Goal: Task Accomplishment & Management: Use online tool/utility

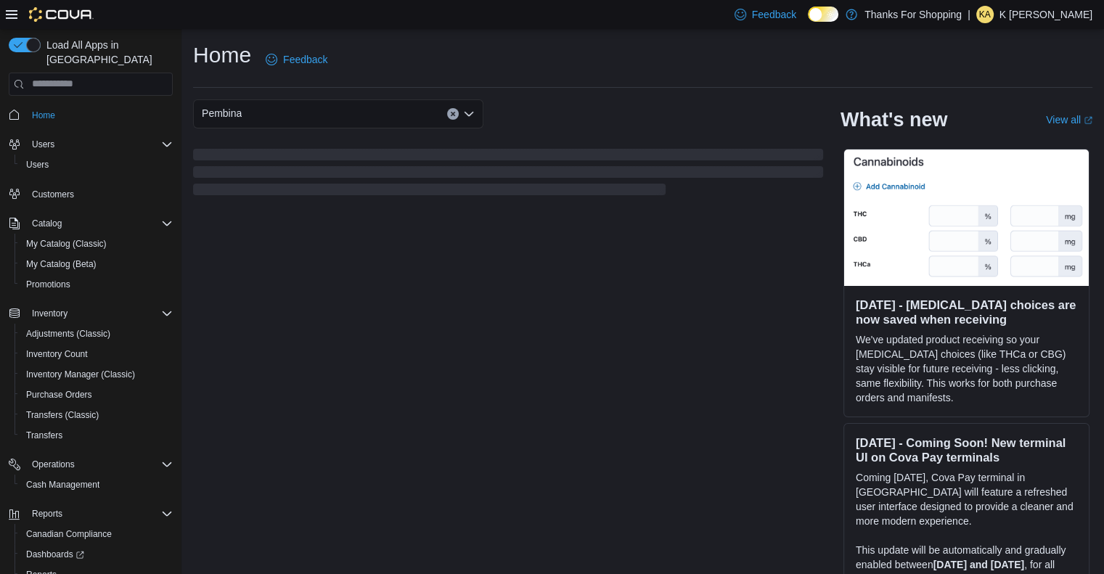
click at [18, 14] on div at bounding box center [50, 14] width 88 height 15
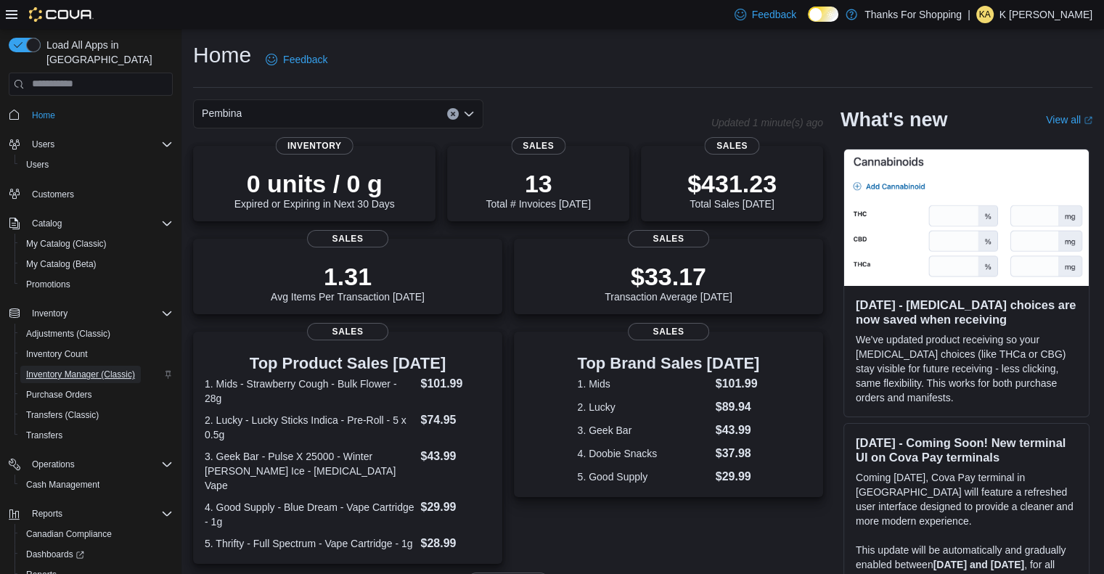
click at [52, 369] on span "Inventory Manager (Classic)" at bounding box center [80, 375] width 109 height 12
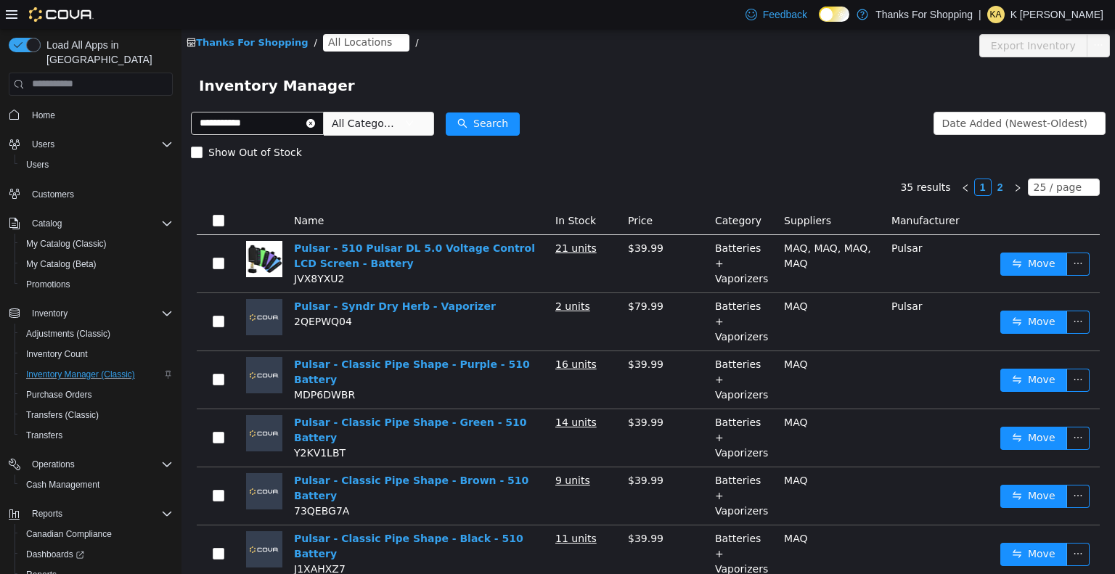
click at [328, 49] on span "All Locations" at bounding box center [360, 41] width 64 height 16
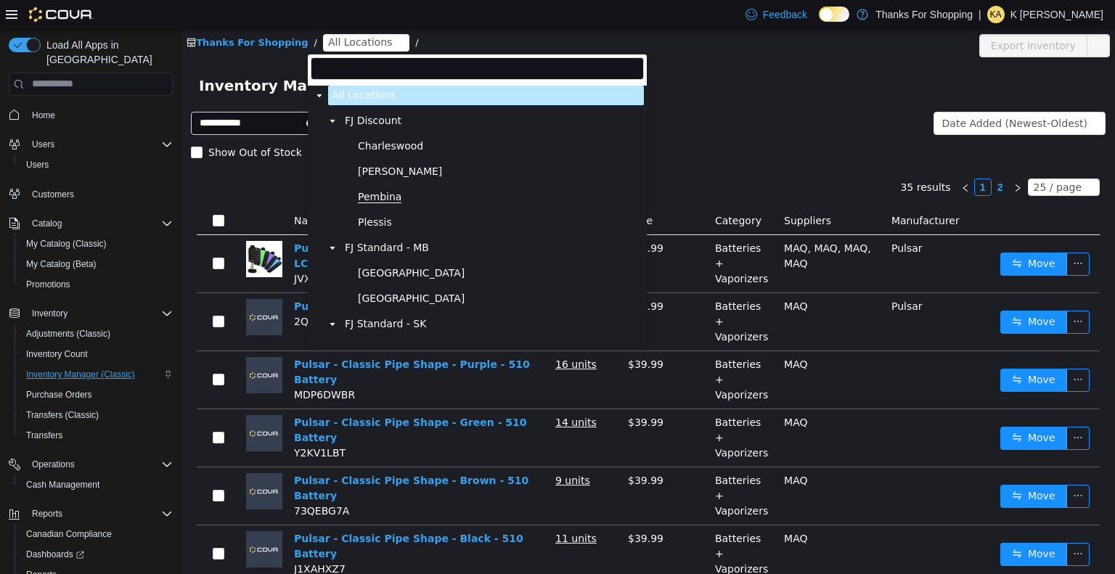
click at [383, 196] on span "Pembina" at bounding box center [380, 196] width 44 height 12
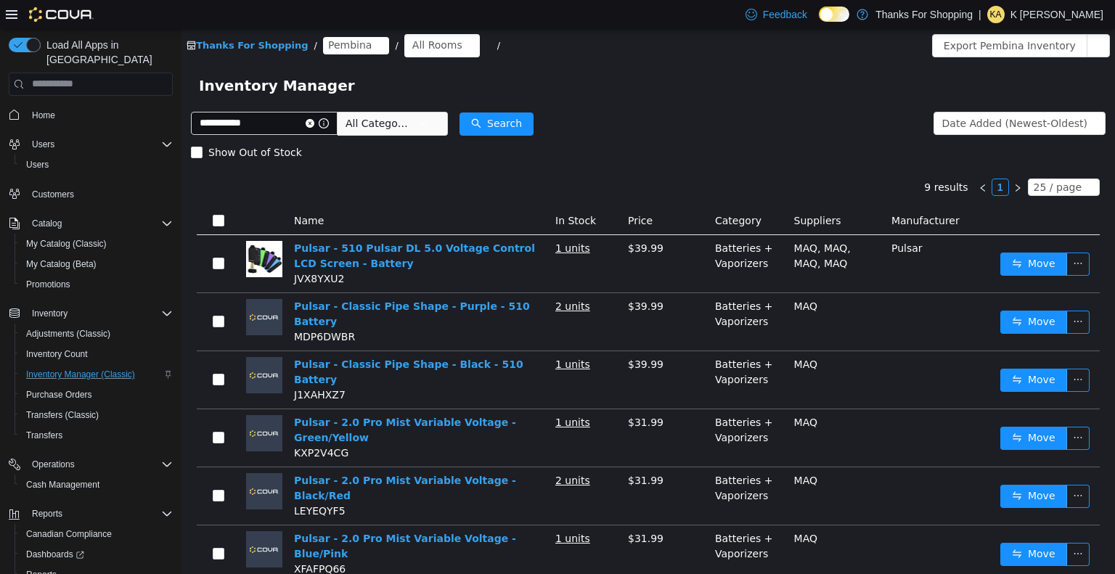
click at [412, 119] on span "All Categories" at bounding box center [379, 122] width 66 height 15
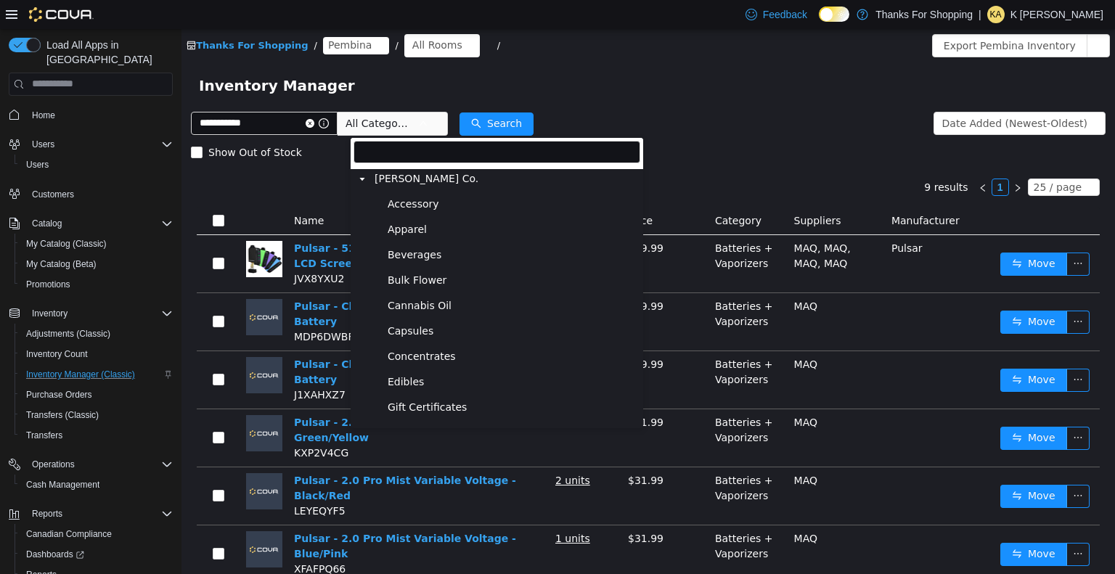
click at [412, 111] on span "All Categories" at bounding box center [386, 122] width 99 height 23
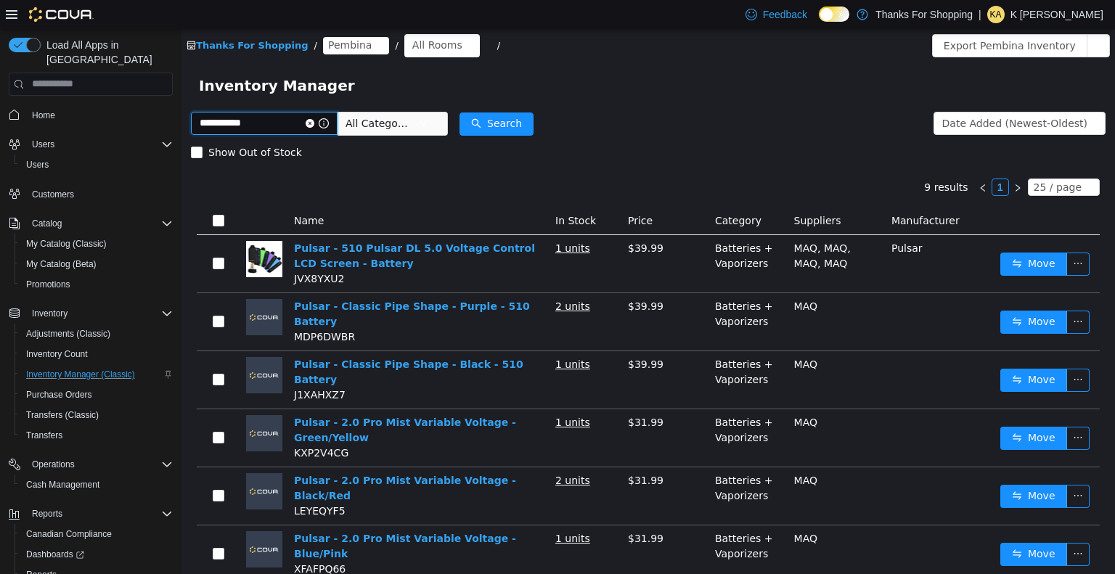
click at [287, 124] on input "**********" at bounding box center [264, 122] width 147 height 23
type input "**********"
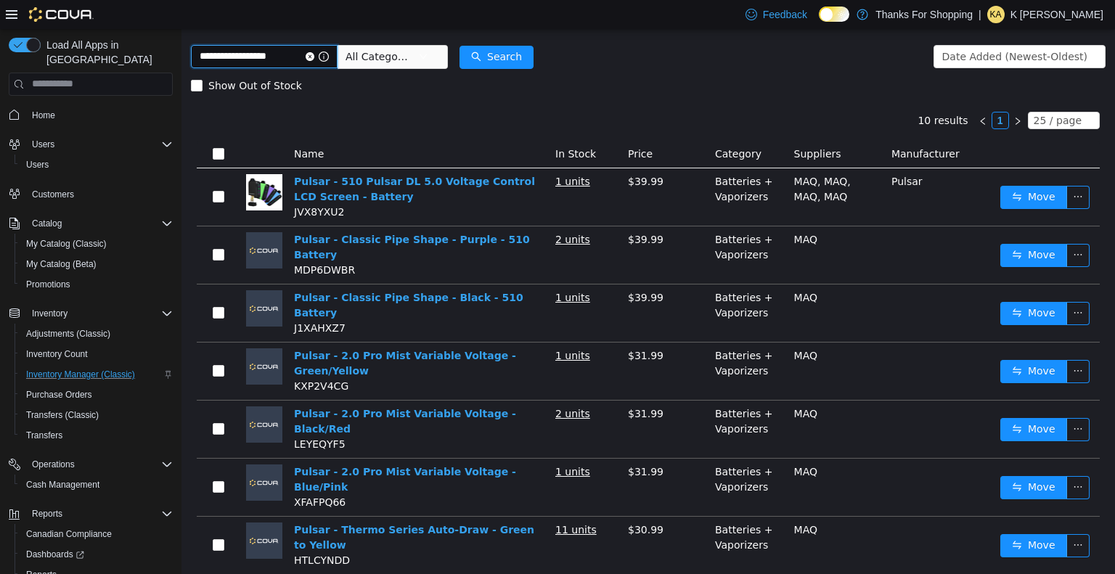
scroll to position [69, 0]
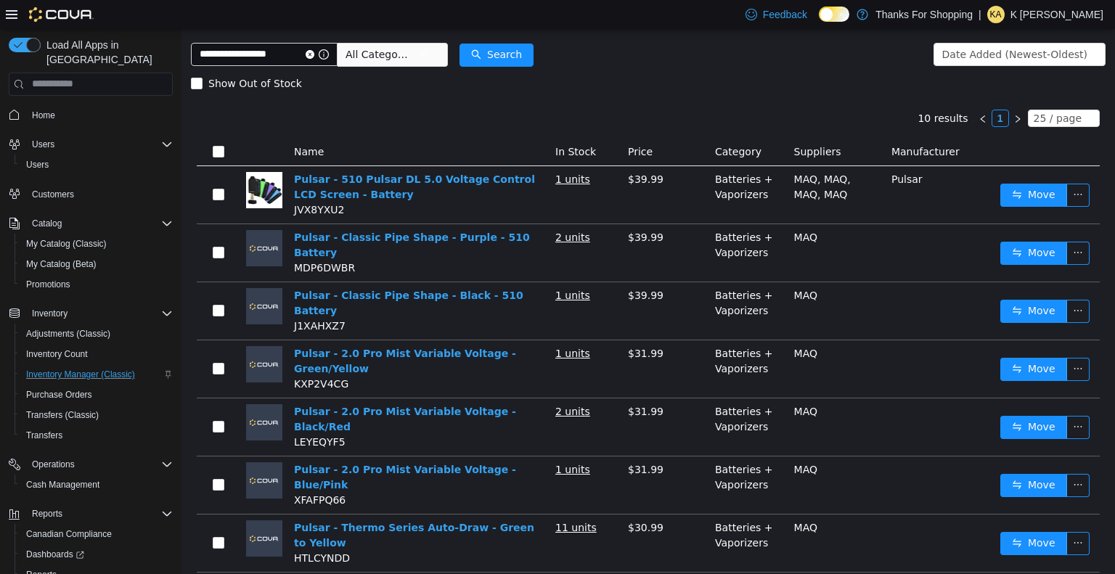
click at [418, 61] on span "All Categories" at bounding box center [382, 54] width 73 height 22
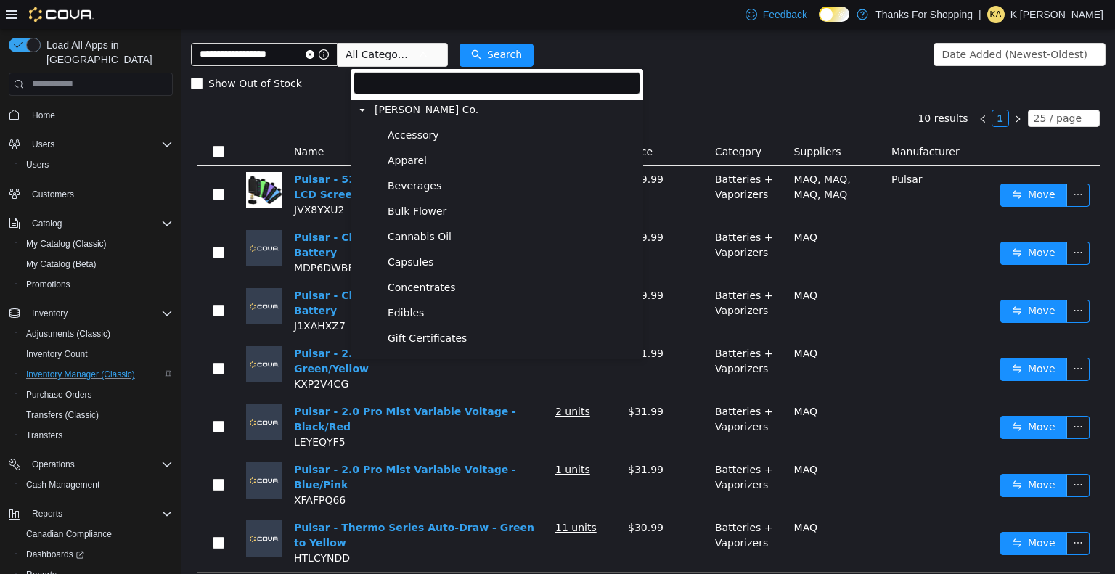
click at [418, 61] on span "All Categories" at bounding box center [382, 54] width 73 height 22
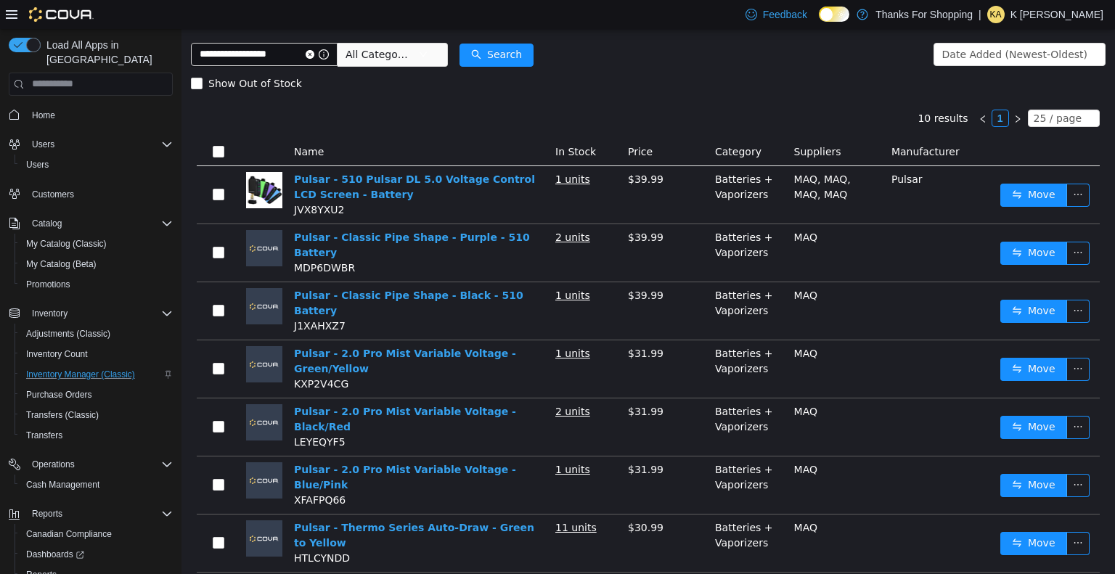
click at [688, 100] on div "10 results 1 25 / page Name In Stock Price Category Suppliers Manufacturer Puls…" at bounding box center [648, 429] width 915 height 664
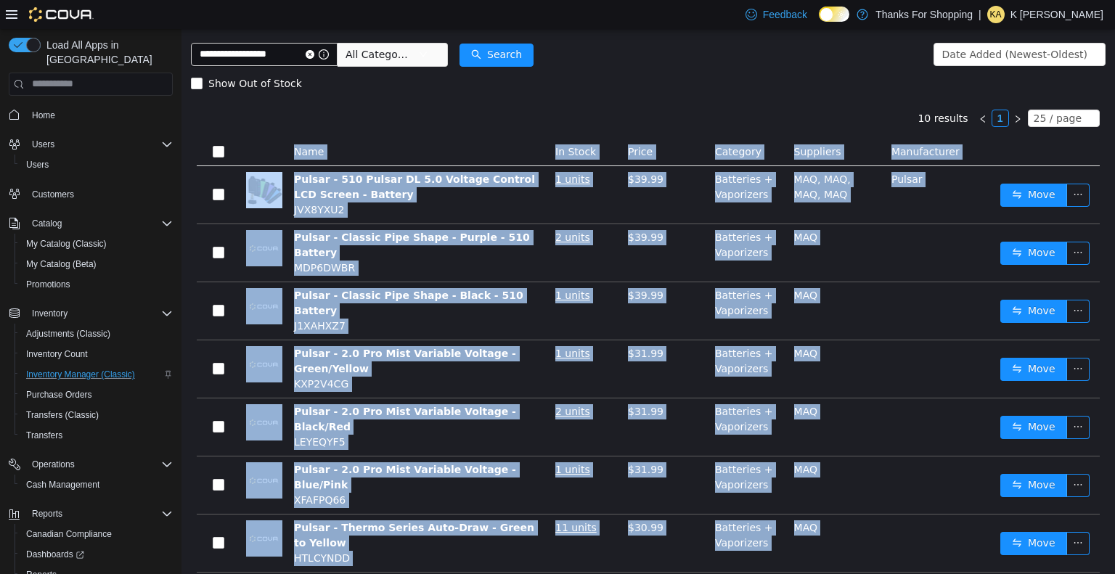
click at [688, 100] on div "10 results 1 25 / page Name In Stock Price Category Suppliers Manufacturer Puls…" at bounding box center [648, 429] width 915 height 664
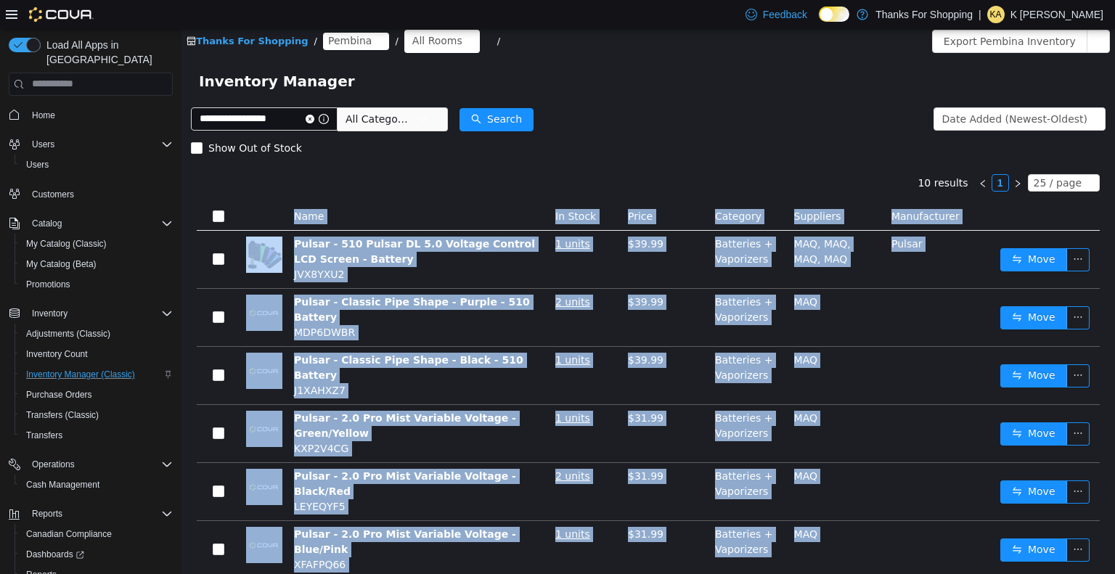
scroll to position [0, 0]
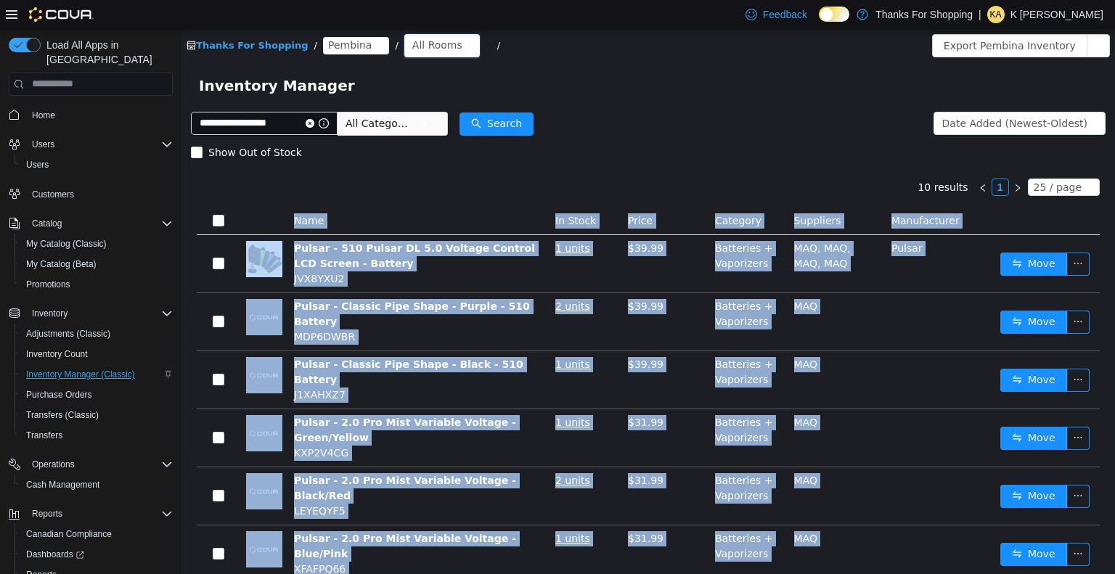
click at [435, 49] on div "All Rooms" at bounding box center [437, 44] width 50 height 22
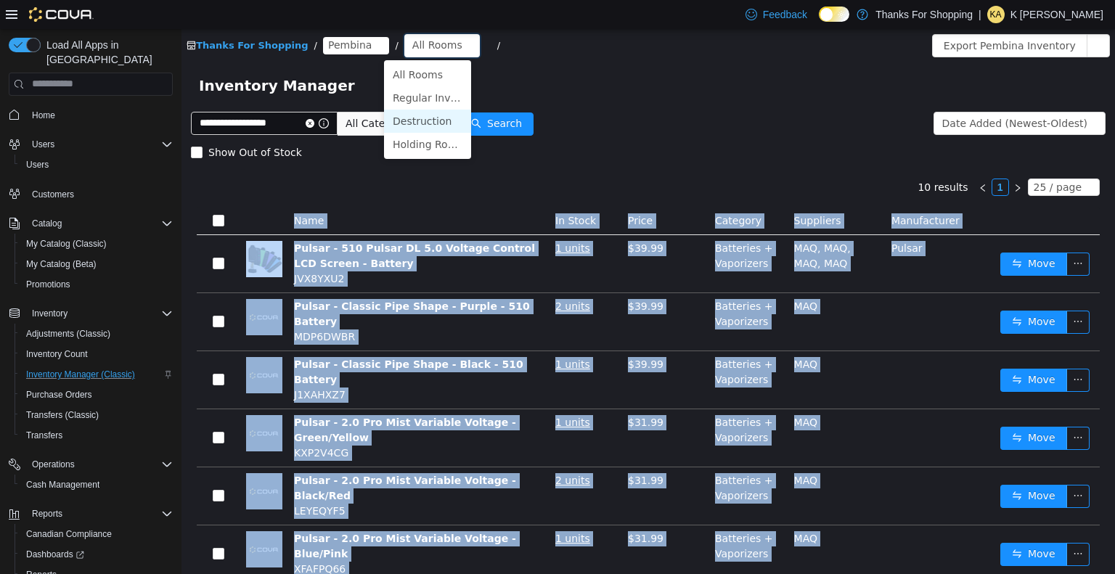
click at [425, 124] on li "Destruction" at bounding box center [427, 120] width 87 height 23
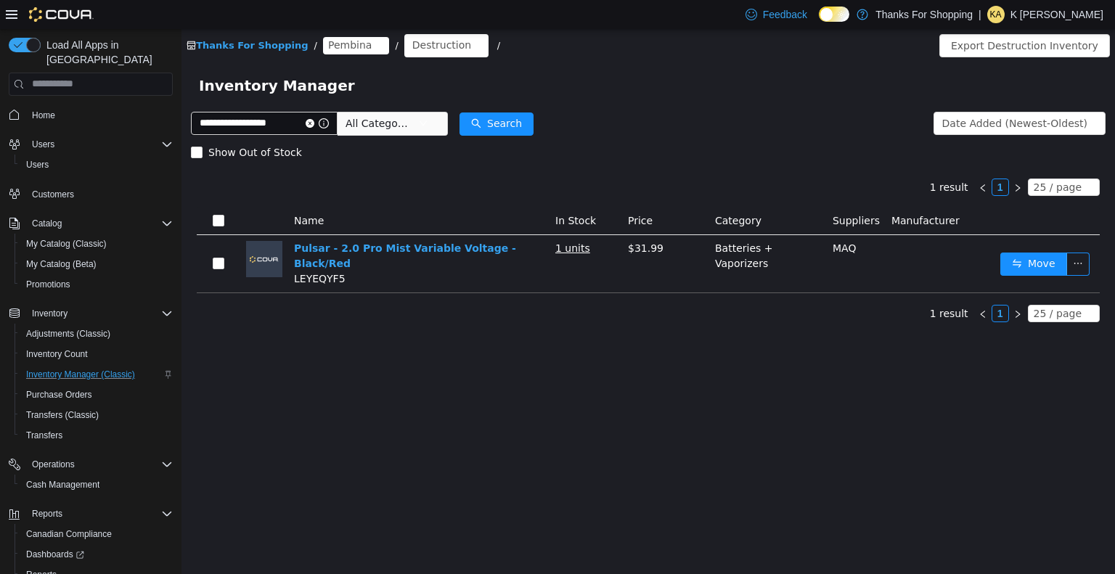
click at [404, 58] on div "Thanks For Shopping / Pembina / Destruction / Export Destruction Inventory" at bounding box center [647, 44] width 933 height 33
click at [412, 49] on div "Destruction" at bounding box center [441, 44] width 59 height 22
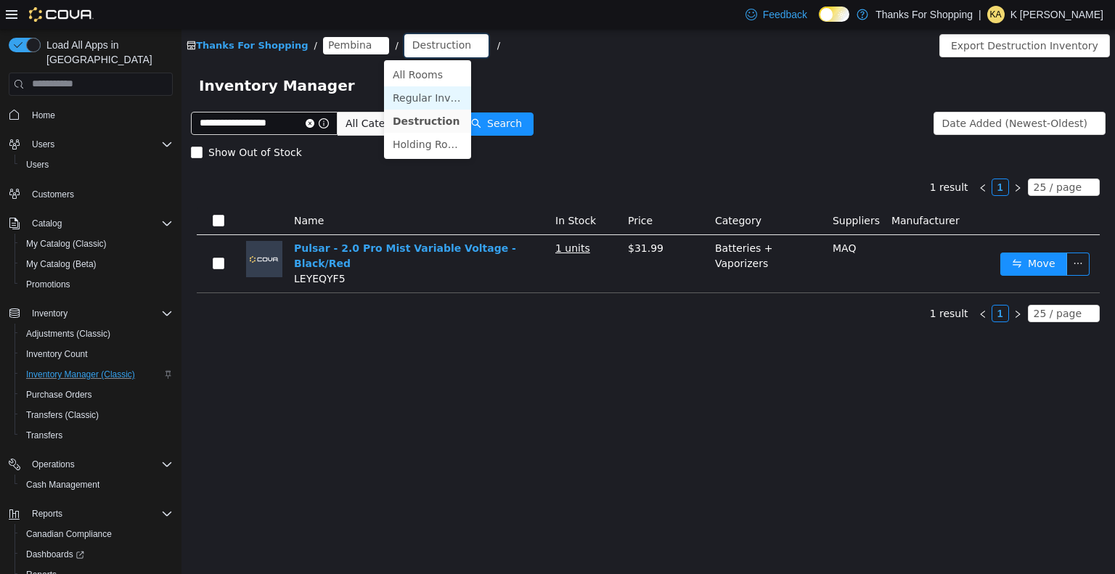
click at [420, 99] on li "Regular Inventory" at bounding box center [427, 97] width 87 height 23
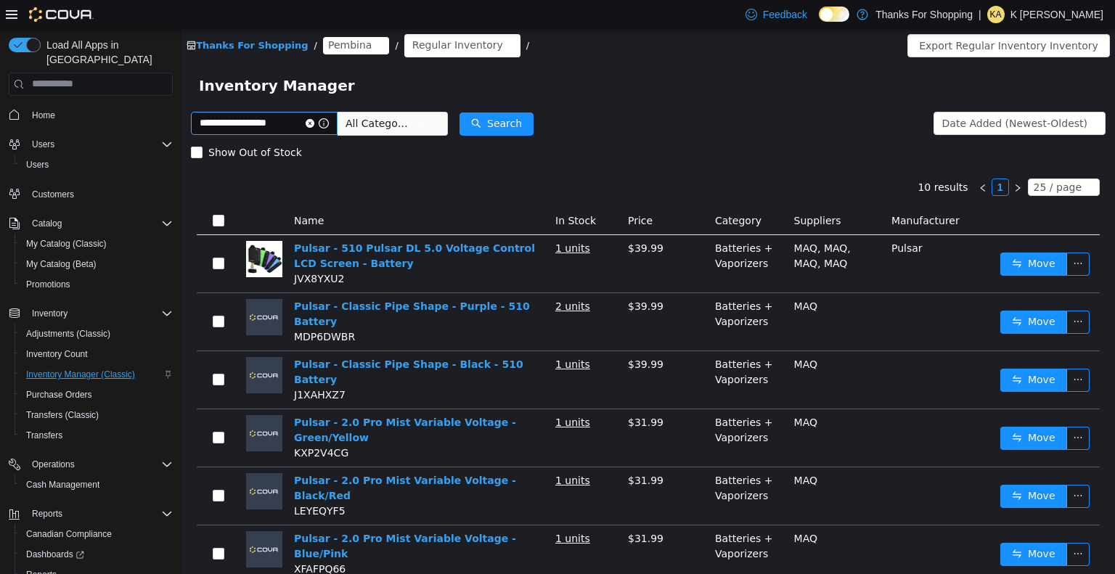
click at [314, 124] on icon "icon: close-circle" at bounding box center [310, 122] width 9 height 9
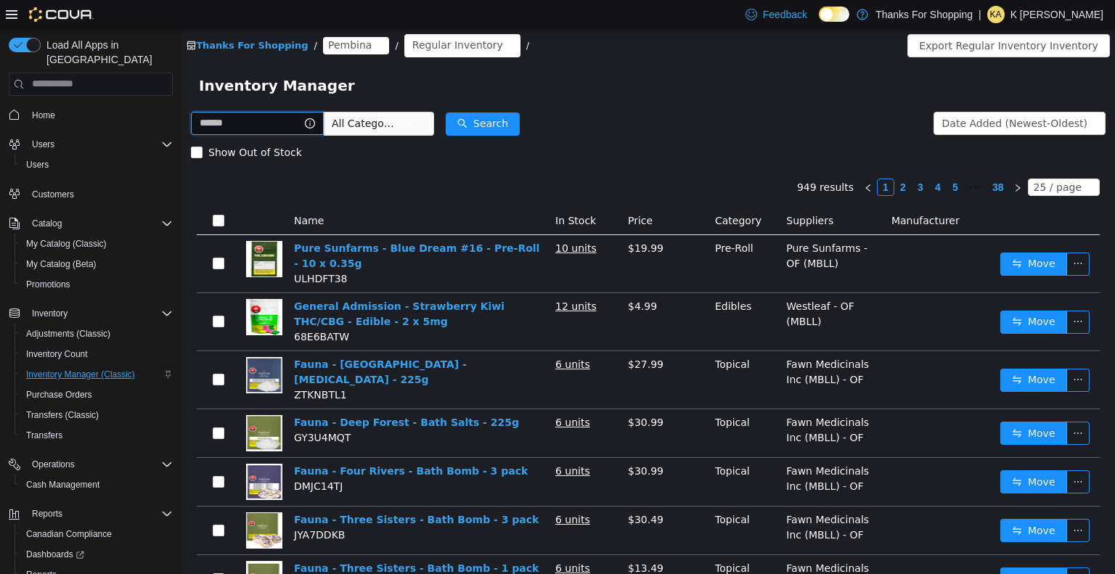
click at [299, 125] on input "text" at bounding box center [257, 122] width 133 height 23
type input "**********"
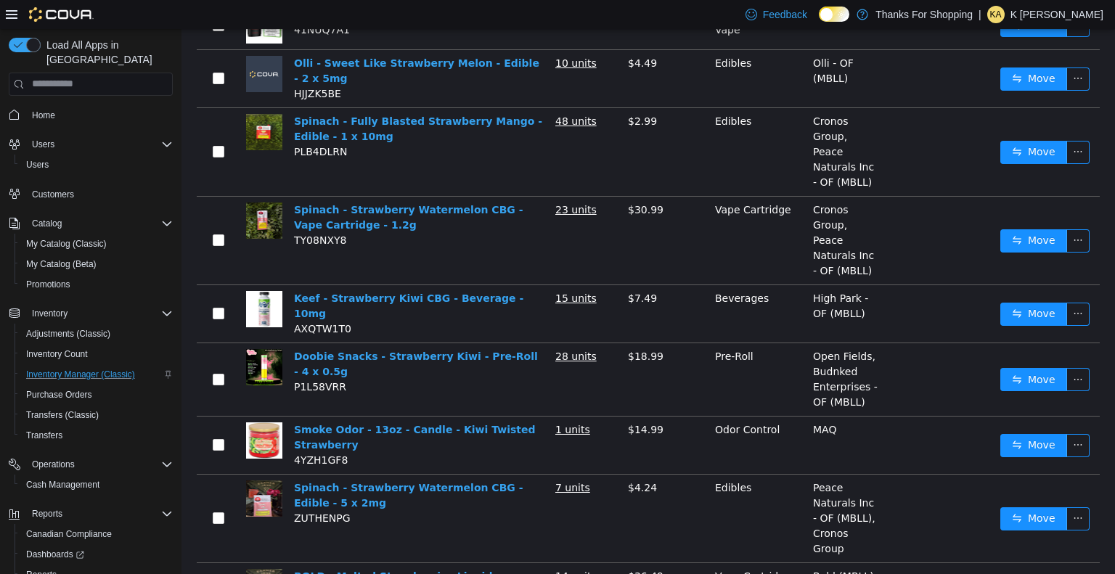
scroll to position [746, 0]
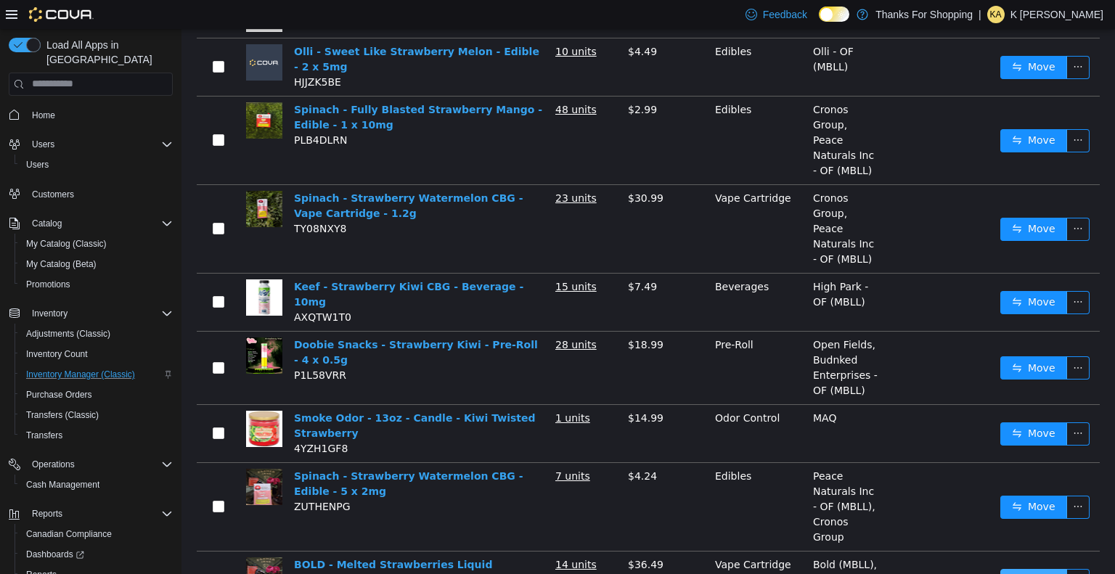
click at [1030, 568] on button "Move" at bounding box center [1033, 579] width 67 height 23
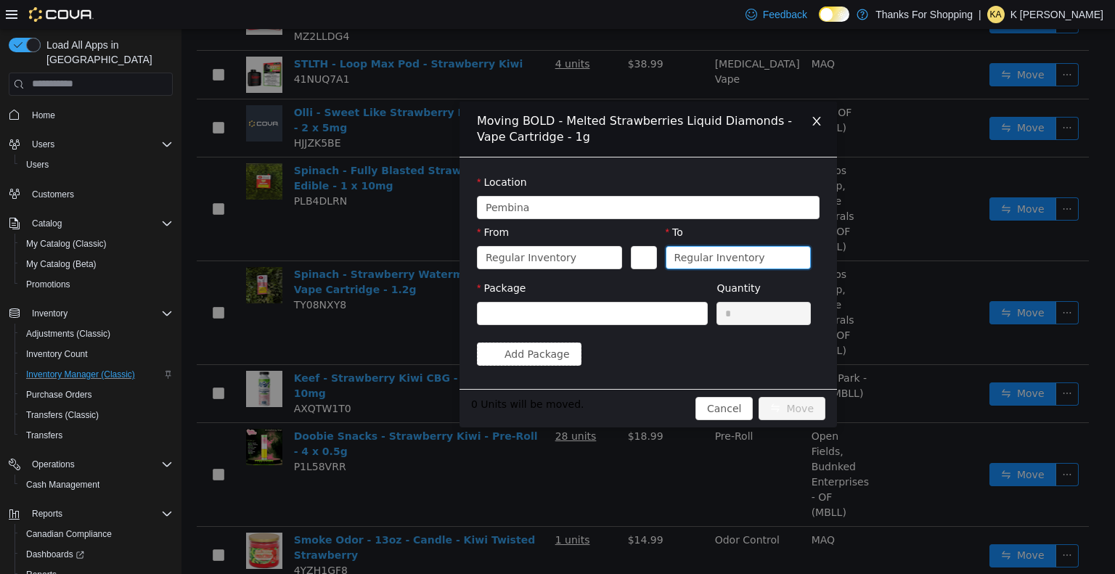
click at [701, 256] on div "Regular Inventory" at bounding box center [719, 257] width 91 height 22
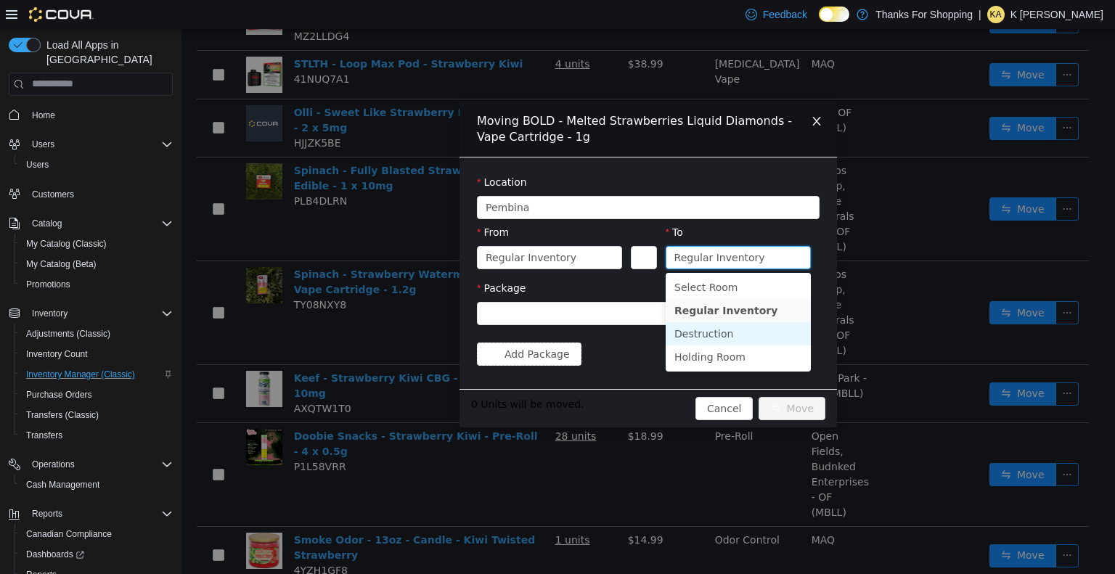
click at [700, 330] on li "Destruction" at bounding box center [738, 333] width 145 height 23
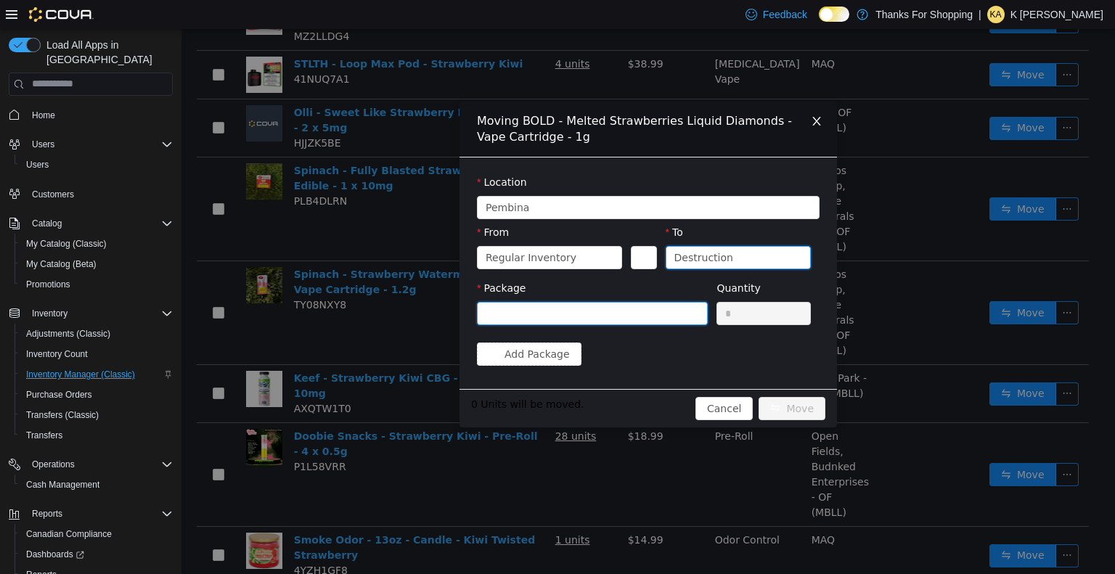
click at [659, 311] on div at bounding box center [588, 313] width 204 height 22
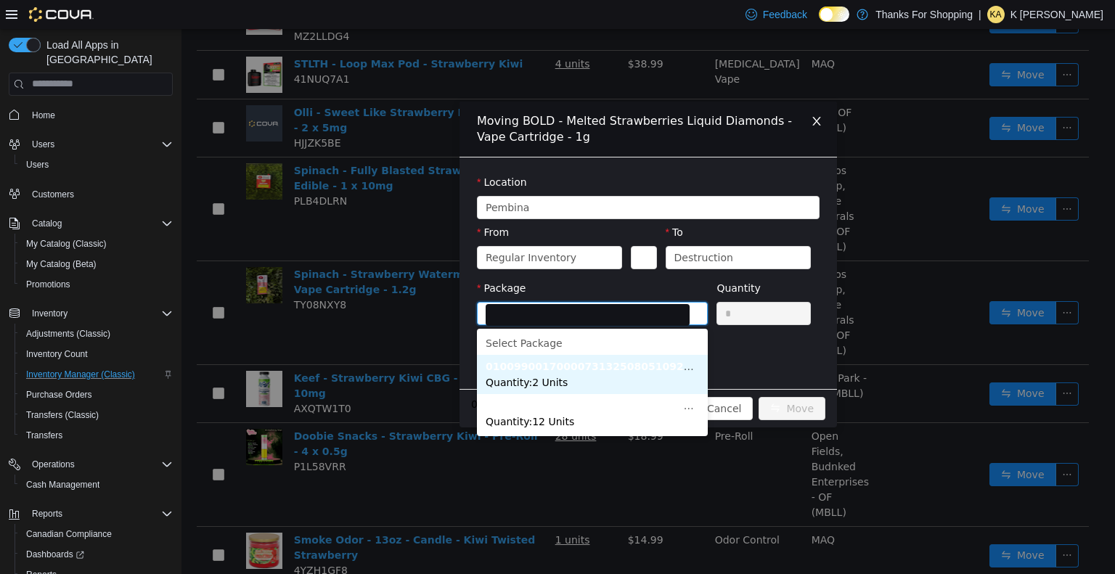
click at [617, 383] on li "010099001700007313250805109258-2516-01 Quantity : 2 Units" at bounding box center [592, 373] width 231 height 39
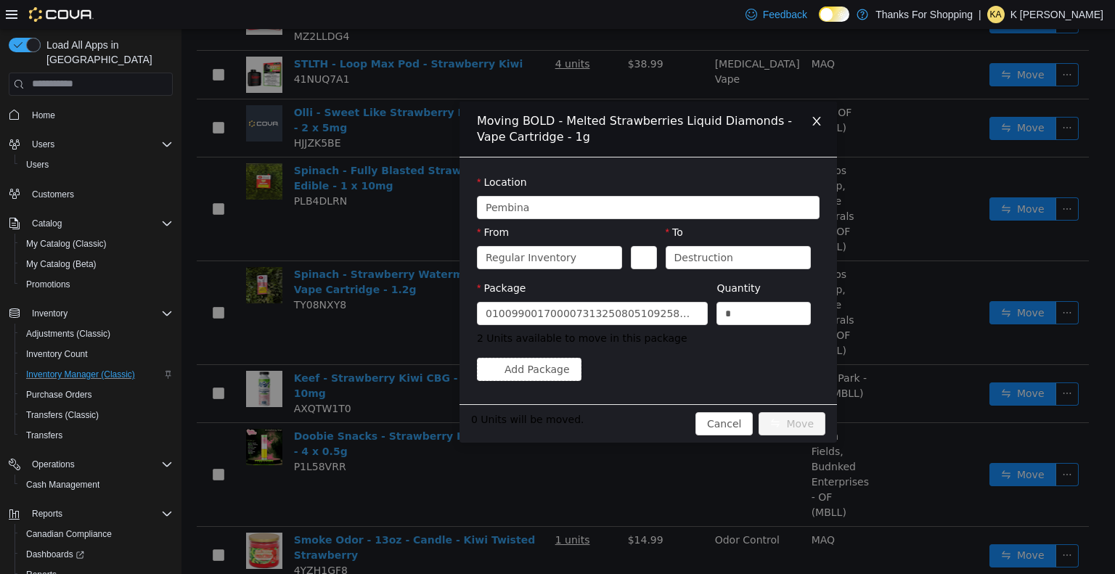
click at [800, 329] on div "Quantity *" at bounding box center [763, 305] width 94 height 50
click at [775, 316] on input "*" at bounding box center [763, 313] width 93 height 22
type input "*"
click at [807, 308] on span "Increase Value" at bounding box center [802, 308] width 15 height 13
click at [801, 425] on button "Move" at bounding box center [792, 423] width 67 height 23
